Goal: Find specific fact: Find specific fact

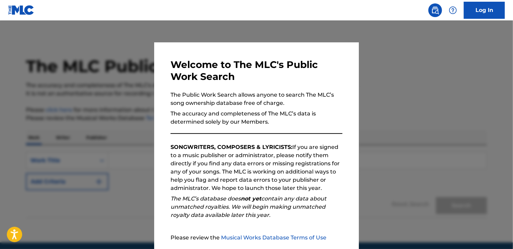
click at [398, 95] on div at bounding box center [256, 144] width 513 height 249
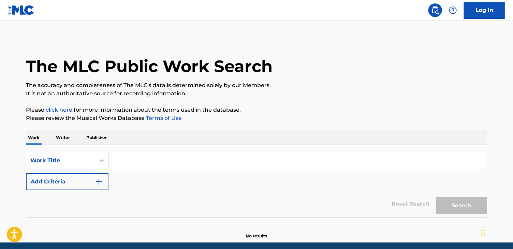
click at [131, 159] on input "Search Form" at bounding box center [297, 160] width 378 height 16
click at [70, 140] on p "Writer" at bounding box center [63, 137] width 18 height 14
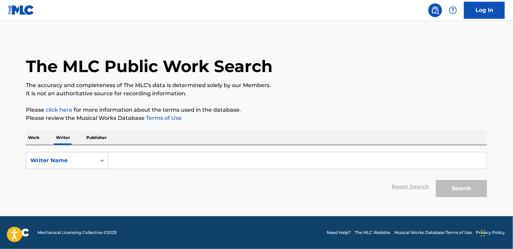
click at [126, 164] on input "Search Form" at bounding box center [297, 160] width 378 height 16
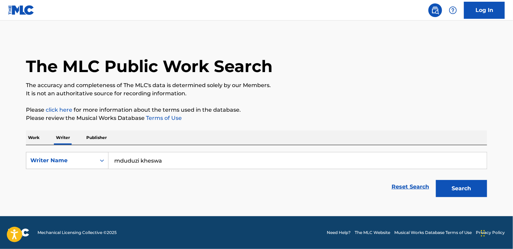
type input "mduduzi kheswa"
click at [458, 189] on button "Search" at bounding box center [461, 188] width 51 height 17
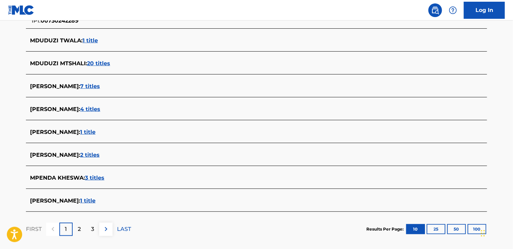
scroll to position [232, 0]
click at [90, 108] on span "4 titles" at bounding box center [90, 109] width 20 height 6
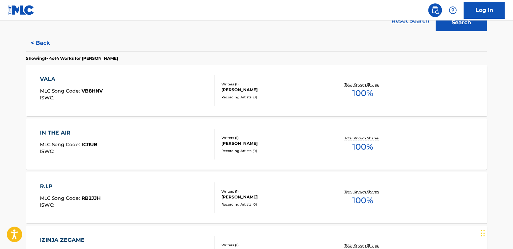
scroll to position [165, 0]
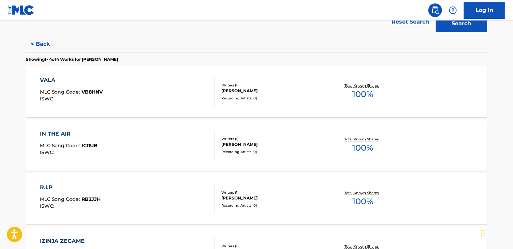
click at [49, 80] on div "VALA" at bounding box center [71, 80] width 63 height 8
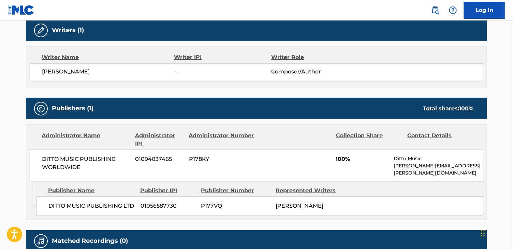
scroll to position [26, 0]
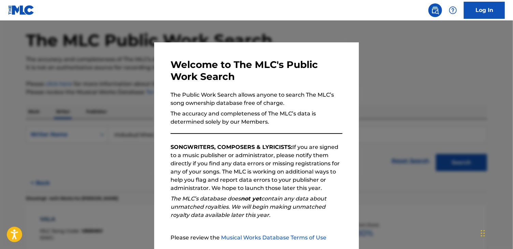
click at [116, 120] on div at bounding box center [256, 144] width 513 height 249
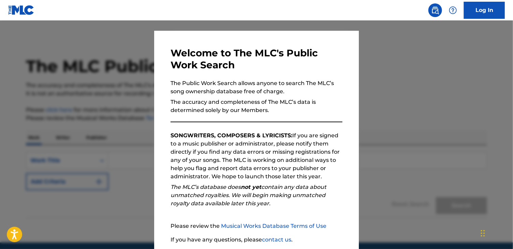
scroll to position [12, 0]
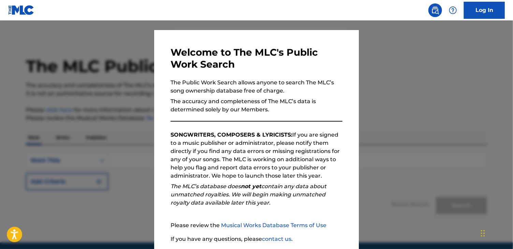
click at [391, 120] on div at bounding box center [256, 144] width 513 height 249
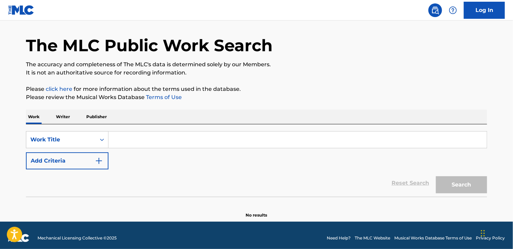
scroll to position [26, 0]
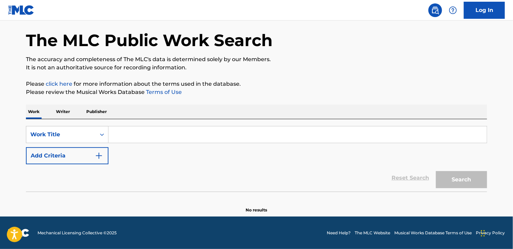
click at [68, 109] on p "Writer" at bounding box center [63, 111] width 18 height 14
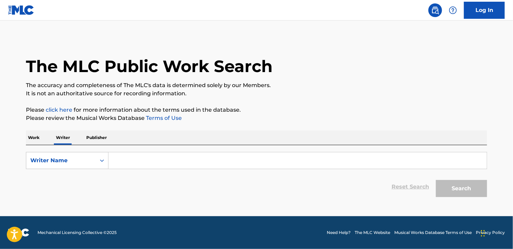
click at [33, 139] on p "Work" at bounding box center [34, 137] width 16 height 14
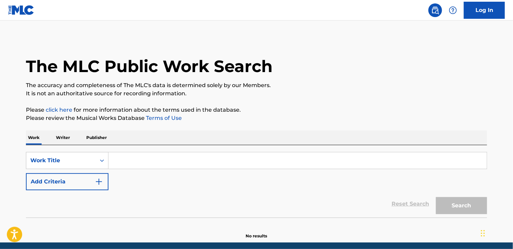
click at [66, 137] on p "Writer" at bounding box center [63, 137] width 18 height 14
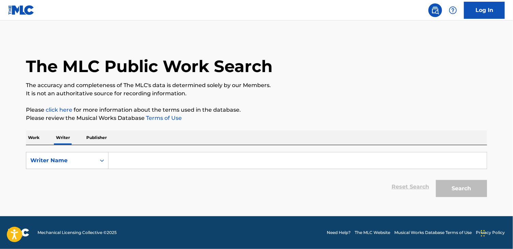
click at [35, 138] on p "Work" at bounding box center [34, 137] width 16 height 14
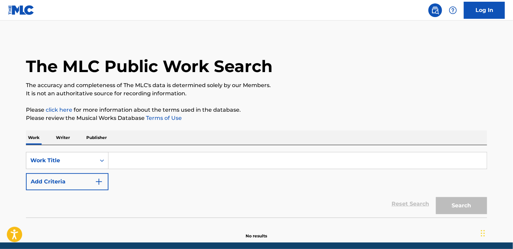
click at [61, 137] on p "Writer" at bounding box center [63, 137] width 18 height 14
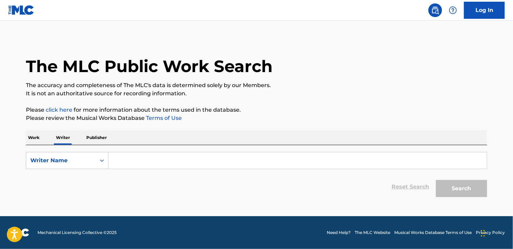
click at [121, 159] on input "Search Form" at bounding box center [297, 160] width 378 height 16
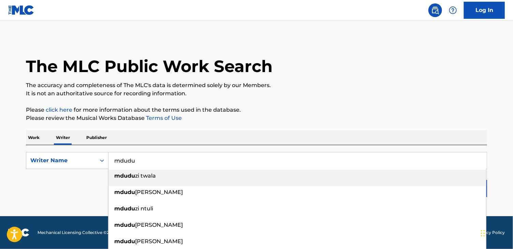
type input "mdudu"
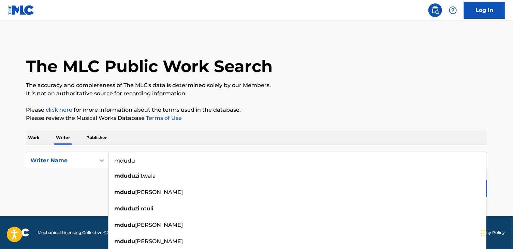
click at [285, 92] on p "It is not an authoritative source for recording information." at bounding box center [256, 93] width 461 height 8
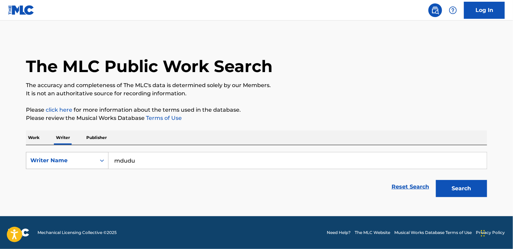
click at [93, 159] on div "Writer Name" at bounding box center [61, 160] width 70 height 13
click at [64, 180] on div "Writer IPI" at bounding box center [67, 177] width 82 height 17
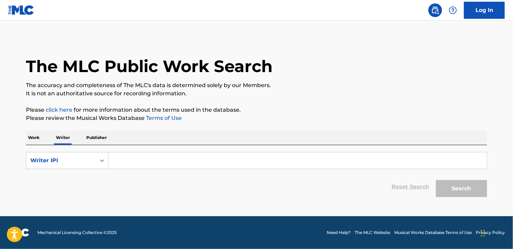
click at [120, 162] on input "Search Form" at bounding box center [297, 160] width 378 height 16
paste input "00495494500"
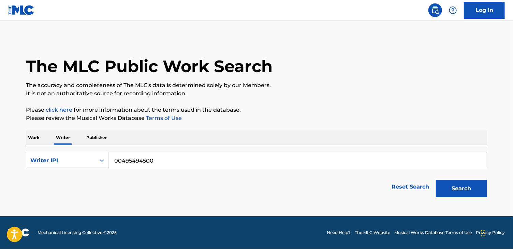
type input "00495494500"
click at [469, 189] on button "Search" at bounding box center [461, 188] width 51 height 17
click at [452, 186] on button "Search" at bounding box center [461, 188] width 51 height 17
drag, startPoint x: 161, startPoint y: 162, endPoint x: 111, endPoint y: 161, distance: 49.5
click at [111, 161] on input "00495494500" at bounding box center [297, 160] width 378 height 16
